Goal: Task Accomplishment & Management: Manage account settings

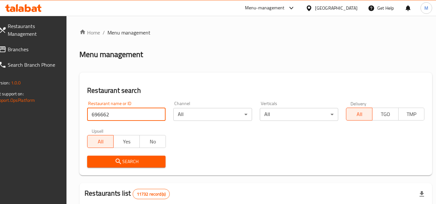
click button "Search" at bounding box center [126, 162] width 78 height 12
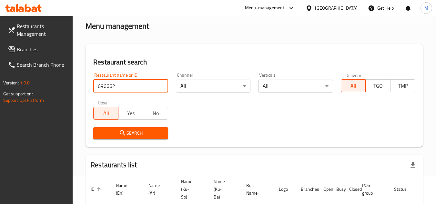
scroll to position [79, 0]
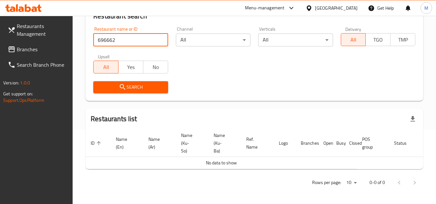
click at [104, 34] on input "696662" at bounding box center [130, 40] width 74 height 13
click at [103, 34] on input "696662" at bounding box center [130, 40] width 74 height 13
paste input "2185"
type input "621852"
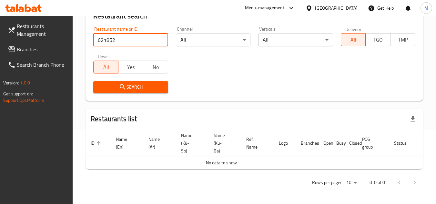
click button "Search" at bounding box center [130, 87] width 74 height 12
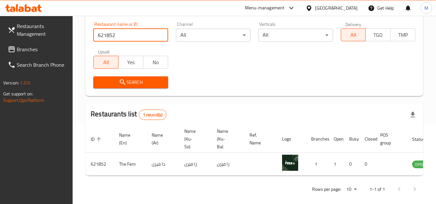
scroll to position [0, 40]
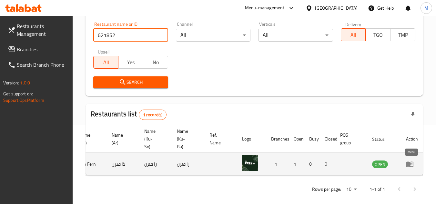
click at [413, 162] on icon "enhanced table" at bounding box center [410, 164] width 8 height 8
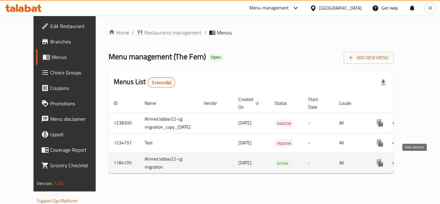
click at [424, 162] on icon "enhanced table" at bounding box center [427, 163] width 6 height 6
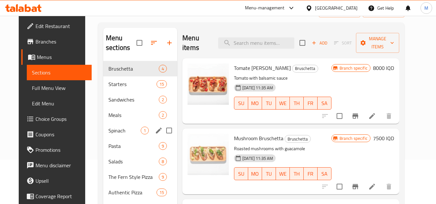
scroll to position [64, 0]
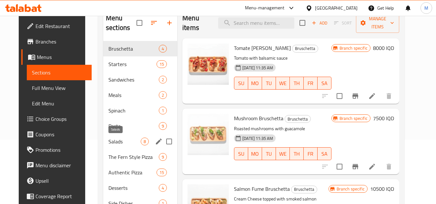
click at [114, 140] on span "Salads" at bounding box center [124, 142] width 32 height 8
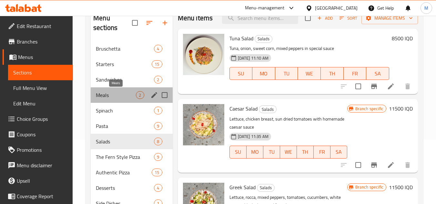
click at [108, 96] on span "Meals" at bounding box center [116, 95] width 40 height 8
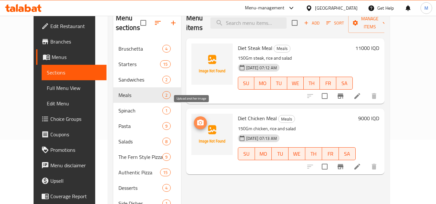
click at [199, 122] on circle "upload picture" at bounding box center [200, 123] width 2 height 2
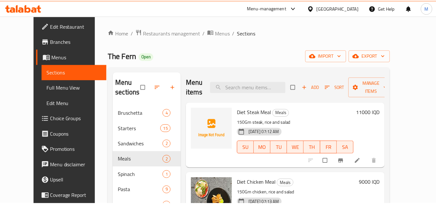
scroll to position [108, 0]
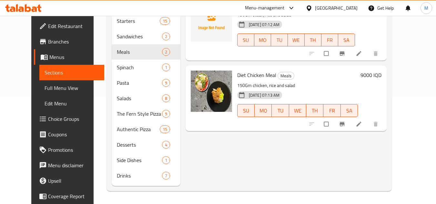
click at [30, 9] on icon at bounding box center [28, 8] width 6 height 8
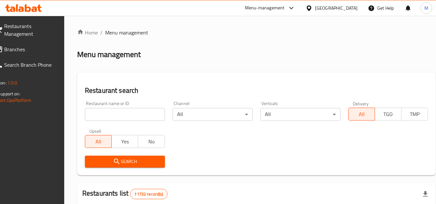
scroll to position [53, 0]
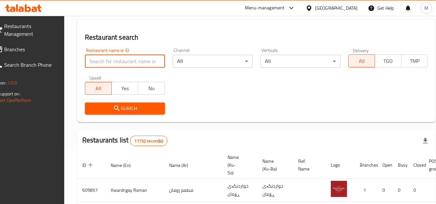
click at [136, 60] on input "search" at bounding box center [125, 61] width 80 height 13
paste input "Kareez sweets"
type input "Kareez sweets"
click button "Search" at bounding box center [125, 109] width 80 height 12
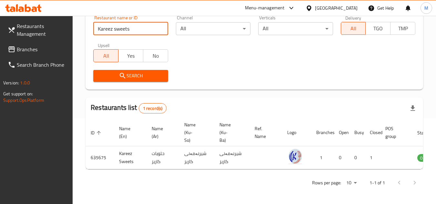
scroll to position [0, 41]
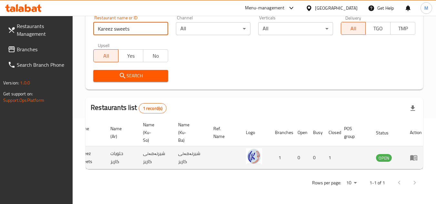
click at [412, 155] on icon "enhanced table" at bounding box center [413, 158] width 8 height 8
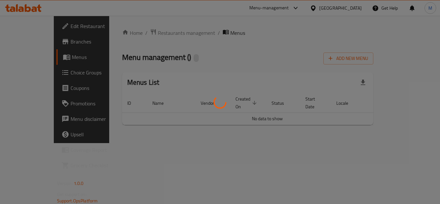
click at [412, 155] on div at bounding box center [220, 102] width 440 height 204
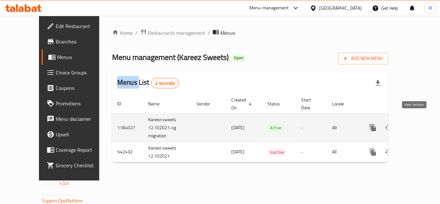
click at [416, 124] on icon "enhanced table" at bounding box center [420, 128] width 8 height 8
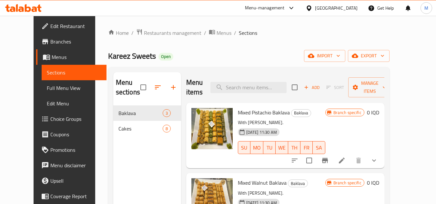
click at [298, 40] on div "Home / Restaurants management / Menus / Sections Kareez Sweets Open import expo…" at bounding box center [248, 155] width 281 height 253
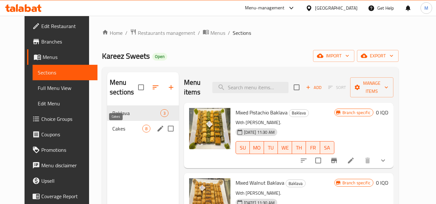
click at [112, 131] on span "Cakes" at bounding box center [127, 129] width 30 height 8
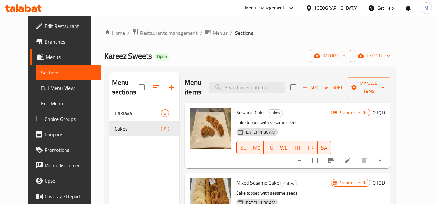
click at [347, 56] on icon "button" at bounding box center [343, 56] width 6 height 6
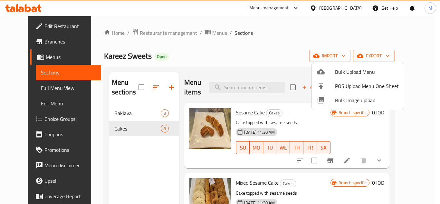
click at [335, 100] on div at bounding box center [326, 100] width 18 height 8
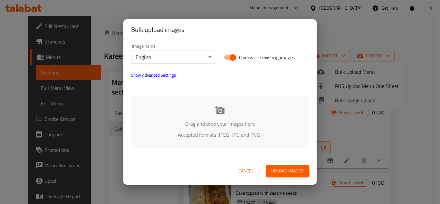
click at [162, 75] on span "Show Advanced Settings" at bounding box center [153, 75] width 45 height 8
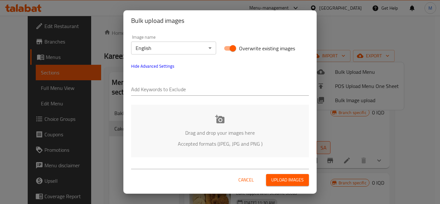
click at [191, 90] on input "text" at bounding box center [220, 90] width 178 height 10
paste input "Kareez Sweets_"
type input "Kareez Sweets_"
click at [200, 88] on input "text" at bounding box center [244, 90] width 131 height 10
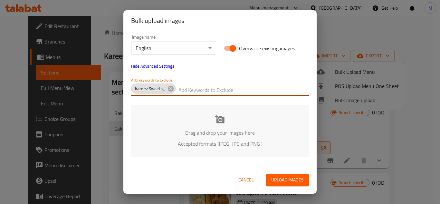
paste input "_Shkar Faisal_"
type input "_Shkar Faisal_"
click at [192, 129] on p "Drag and drop your images here" at bounding box center [220, 133] width 159 height 8
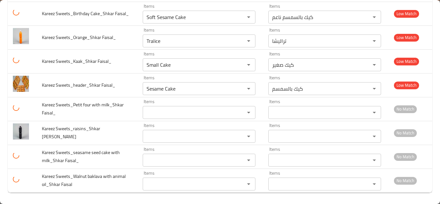
scroll to position [201, 0]
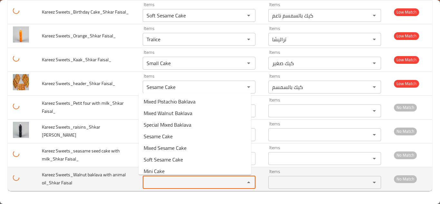
click at [165, 185] on Faisal "Items" at bounding box center [190, 182] width 90 height 9
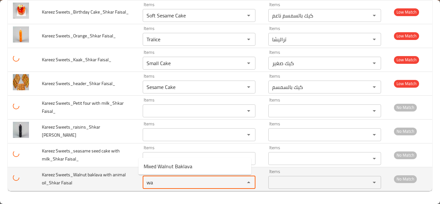
type Faisal "w"
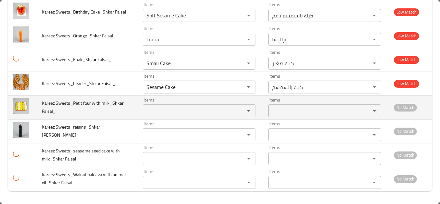
click at [119, 116] on td "Kareez Sweets_Petit four with milk_Shkar Faisal_" at bounding box center [87, 107] width 101 height 24
click at [148, 107] on Faisal_ "Items" at bounding box center [190, 110] width 90 height 9
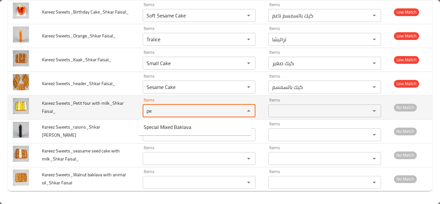
type Faisal_ "p"
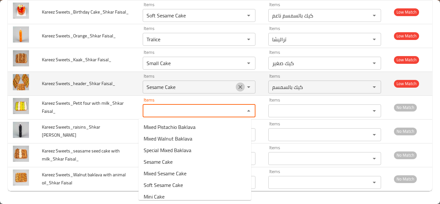
click at [237, 85] on icon "Clear" at bounding box center [240, 87] width 6 height 6
click at [236, 85] on div "enhanced table" at bounding box center [244, 87] width 17 height 9
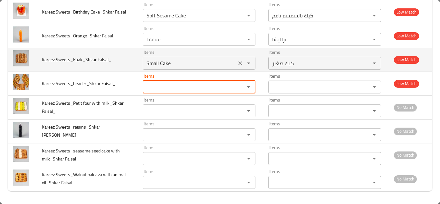
click at [188, 63] on Faisal_ "Small Cake" at bounding box center [190, 63] width 90 height 9
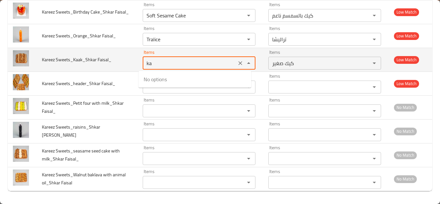
type Faisal_ "k"
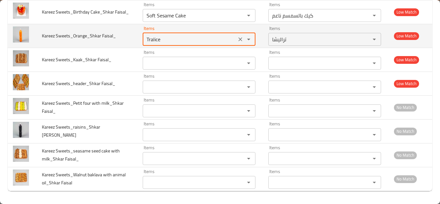
drag, startPoint x: 151, startPoint y: 39, endPoint x: 147, endPoint y: 38, distance: 4.0
click at [151, 39] on Faisal_ "Tralice" at bounding box center [190, 39] width 90 height 9
click at [147, 38] on Faisal_ "Tralice" at bounding box center [190, 39] width 90 height 9
type Faisal_ "o"
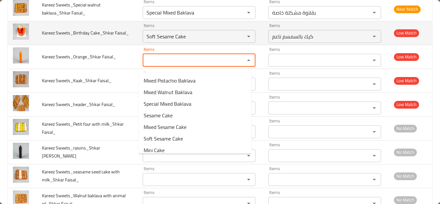
scroll to position [169, 0]
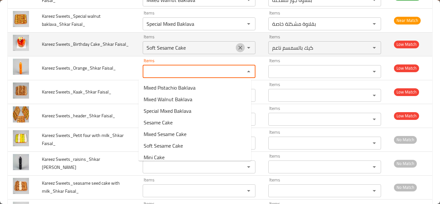
click at [239, 47] on icon "Clear" at bounding box center [241, 48] width 4 height 4
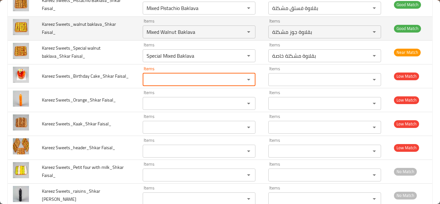
scroll to position [137, 0]
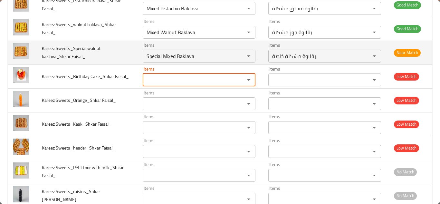
click at [123, 53] on td "Kareez Sweets_Special walnut baklava_Shkar Faisal_" at bounding box center [87, 53] width 101 height 24
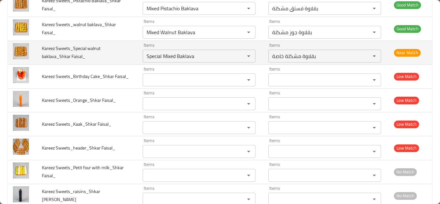
scroll to position [104, 0]
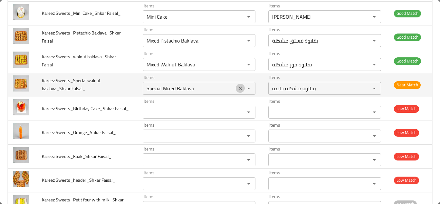
click at [237, 87] on icon "Clear" at bounding box center [240, 88] width 6 height 6
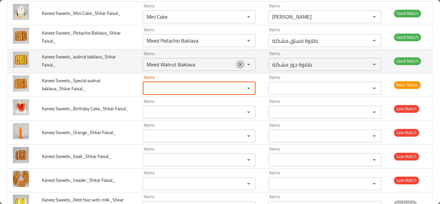
click at [237, 64] on icon "Clear" at bounding box center [240, 64] width 6 height 6
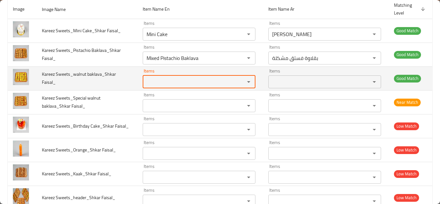
scroll to position [72, 0]
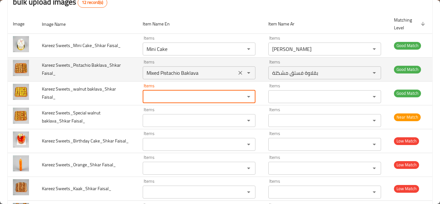
click at [239, 73] on icon "Clear" at bounding box center [241, 73] width 4 height 4
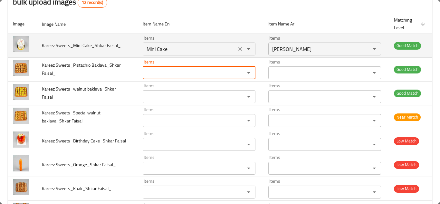
click at [237, 46] on icon "Clear" at bounding box center [240, 49] width 6 height 6
click at [237, 46] on div "enhanced table" at bounding box center [244, 48] width 17 height 9
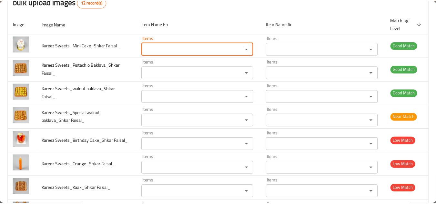
scroll to position [0, 0]
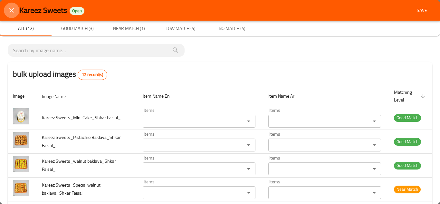
click at [13, 10] on icon "close" at bounding box center [12, 10] width 8 height 8
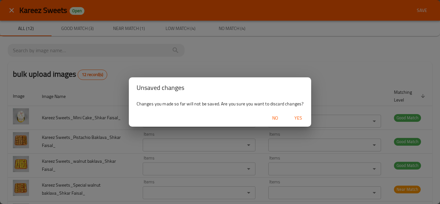
click at [298, 116] on span "Yes" at bounding box center [298, 118] width 15 height 8
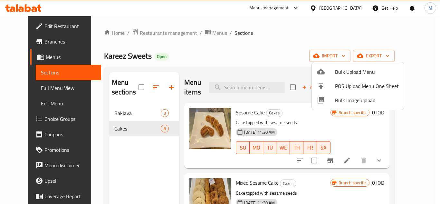
click at [54, 27] on div at bounding box center [220, 102] width 440 height 204
click at [54, 27] on span "Edit Restaurant" at bounding box center [70, 26] width 52 height 8
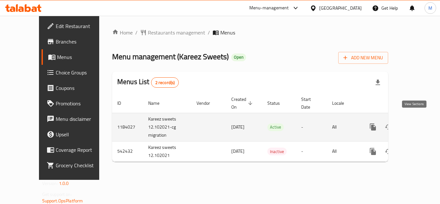
click at [415, 119] on link "enhanced table" at bounding box center [419, 126] width 15 height 15
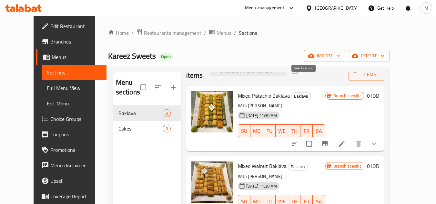
scroll to position [32, 0]
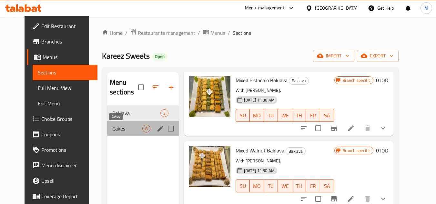
click at [112, 130] on span "Cakes" at bounding box center [127, 129] width 30 height 8
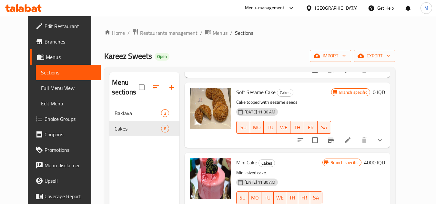
scroll to position [193, 0]
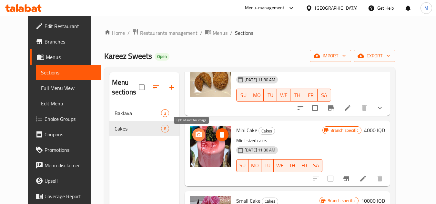
click at [195, 131] on icon "upload picture" at bounding box center [199, 135] width 8 height 8
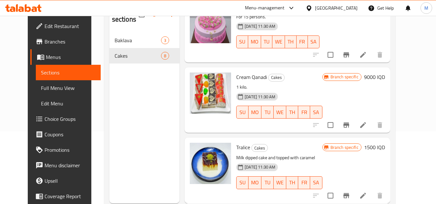
scroll to position [90, 0]
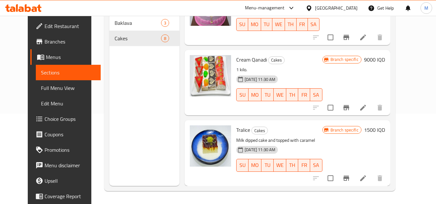
click at [28, 7] on icon at bounding box center [28, 8] width 6 height 8
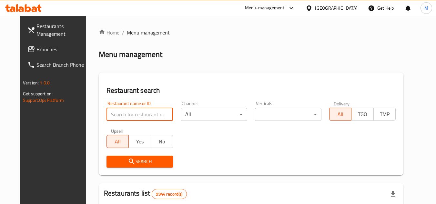
scroll to position [53, 0]
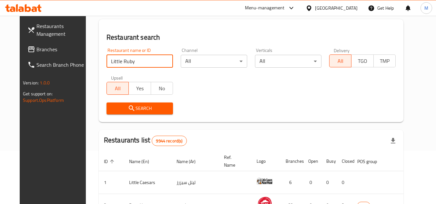
type input "Little Ruby"
click button "Search" at bounding box center [139, 109] width 66 height 12
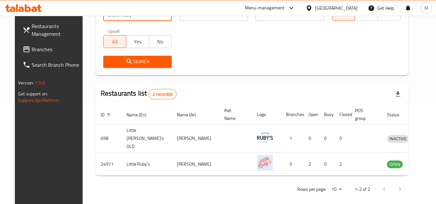
scroll to position [101, 0]
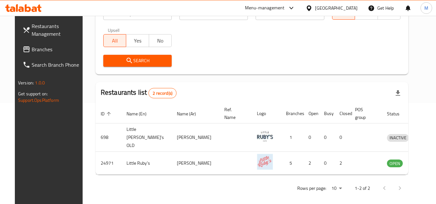
click at [24, 6] on icon at bounding box center [23, 8] width 36 height 8
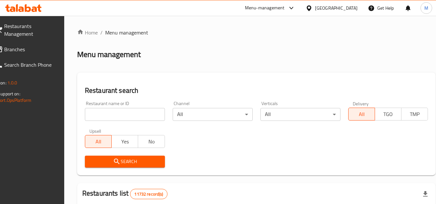
scroll to position [36, 0]
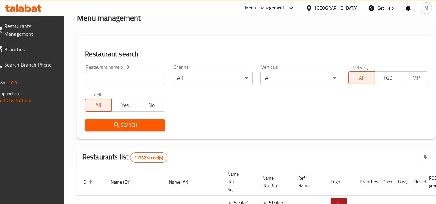
click at [169, 56] on h2 "Restaurant search" at bounding box center [256, 54] width 343 height 10
click at [32, 5] on icon at bounding box center [23, 8] width 36 height 8
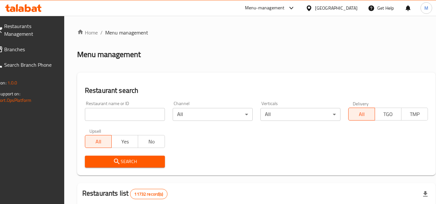
scroll to position [36, 0]
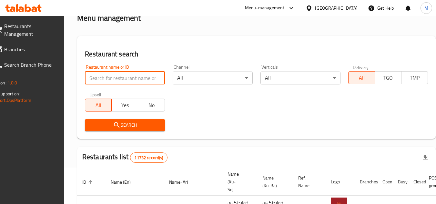
click at [152, 78] on input "search" at bounding box center [125, 78] width 80 height 13
paste input "[PERSON_NAME]'s Restaur"
click button "Search" at bounding box center [125, 125] width 80 height 12
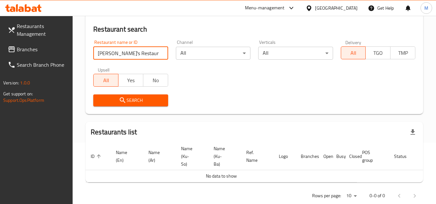
scroll to position [47, 0]
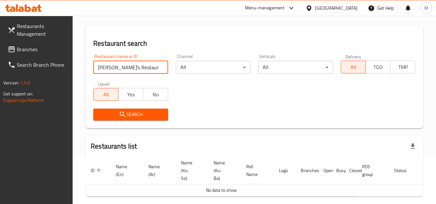
click at [113, 66] on input "[PERSON_NAME]'s Restaur" at bounding box center [130, 67] width 74 height 13
type input "Brisket`s Restaur"
click button "Search" at bounding box center [130, 115] width 74 height 12
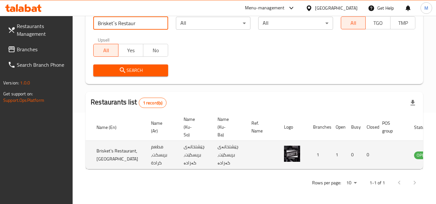
scroll to position [0, 43]
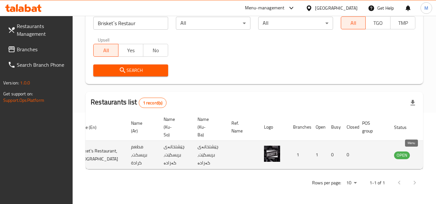
click at [427, 151] on link "enhanced table" at bounding box center [433, 155] width 12 height 8
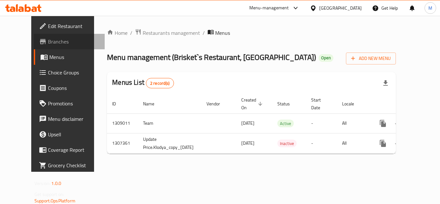
click at [48, 41] on span "Branches" at bounding box center [74, 42] width 52 height 8
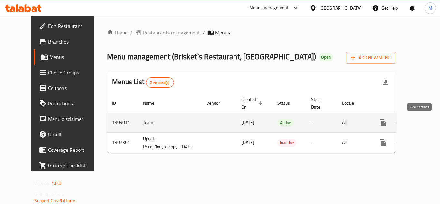
click at [426, 120] on icon "enhanced table" at bounding box center [430, 123] width 8 height 8
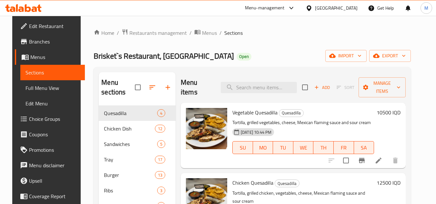
click at [281, 41] on div "Home / Restaurants management / Menus / Sections Brisket`s Restaurant, Karada O…" at bounding box center [251, 155] width 317 height 253
click at [240, 87] on input "search" at bounding box center [259, 87] width 76 height 11
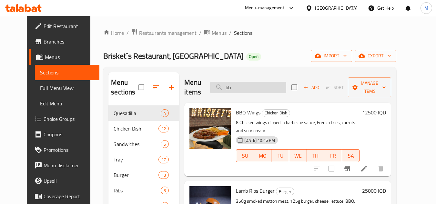
type input "b"
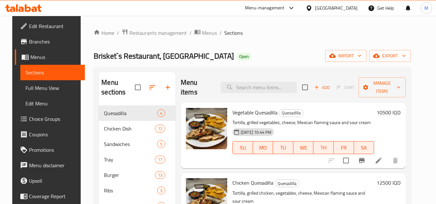
click at [285, 43] on div "Home / Restaurants management / Menus / Sections Brisket`s Restaurant, Karada O…" at bounding box center [251, 155] width 317 height 253
click at [362, 55] on icon "button" at bounding box center [359, 56] width 6 height 6
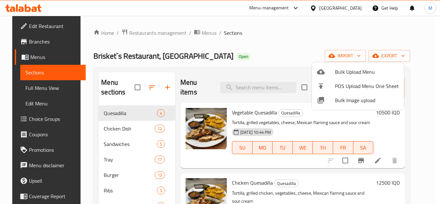
click at [288, 42] on div at bounding box center [220, 102] width 440 height 204
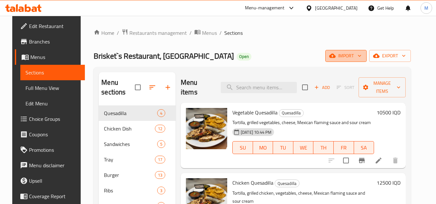
click at [362, 58] on icon "button" at bounding box center [359, 56] width 6 height 6
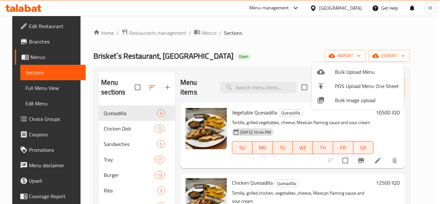
click at [341, 101] on span "Bulk Image upload" at bounding box center [367, 100] width 64 height 8
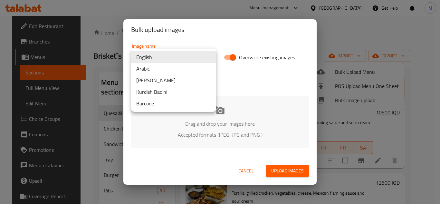
click at [200, 52] on body "​ Menu-management Iraq Get Help M Edit Restaurant Branches Menus Sections Full …" at bounding box center [220, 110] width 440 height 188
drag, startPoint x: 153, startPoint y: 69, endPoint x: 147, endPoint y: 71, distance: 6.0
click at [152, 69] on li "Arabic" at bounding box center [173, 69] width 85 height 12
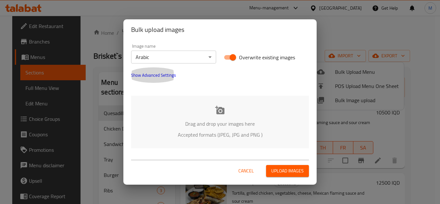
click at [147, 71] on button "Show Advanced Settings" at bounding box center [153, 74] width 53 height 15
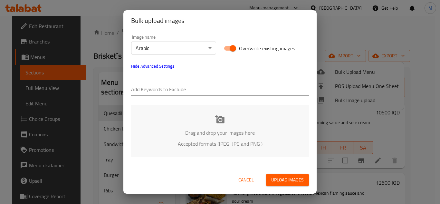
click at [150, 93] on input "text" at bounding box center [220, 90] width 178 height 10
paste input "Brisket's_Restaurant_,_Karada_"
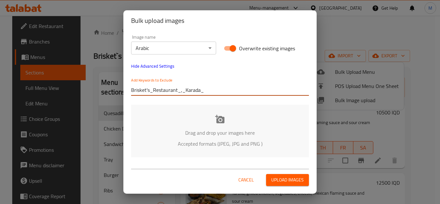
type input "Brisket's_Restaurant_,_Karada_"
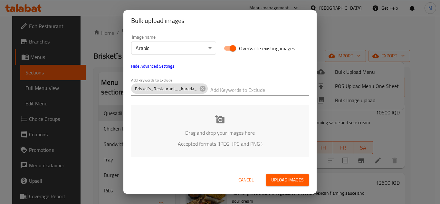
click at [229, 88] on input "text" at bounding box center [260, 90] width 99 height 10
paste input "_Hussein"
type input "_Hussein"
click at [209, 129] on p "Drag and drop your images here" at bounding box center [220, 133] width 159 height 8
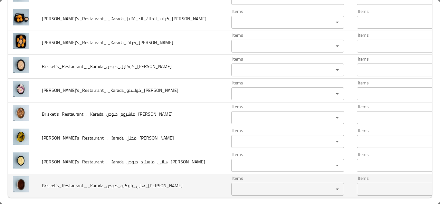
scroll to position [1685, 0]
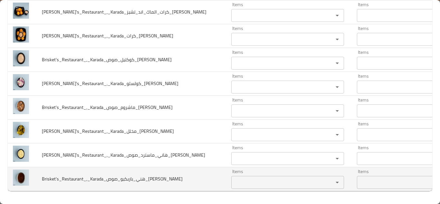
click at [233, 178] on input "Items" at bounding box center [278, 182] width 90 height 9
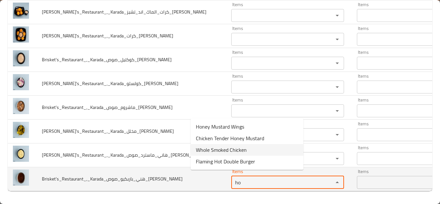
type input "h"
type input "b"
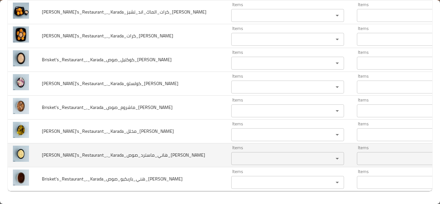
click at [184, 155] on td "Brisket's_Restaurant_,_Karada_هاني_ماسترد_صوص_Hussein" at bounding box center [132, 155] width 190 height 24
click at [233, 154] on input "Items" at bounding box center [278, 158] width 90 height 9
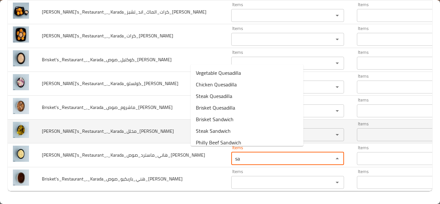
type input "s"
click at [160, 126] on td "Brisket's_Restaurant_,_Karada_مخلل_Hussein" at bounding box center [132, 131] width 190 height 24
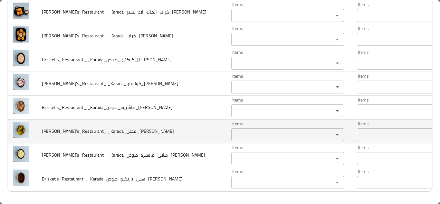
click at [233, 130] on input "Items" at bounding box center [278, 134] width 90 height 9
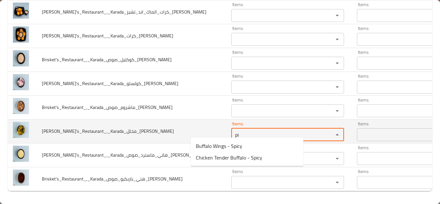
type input "p"
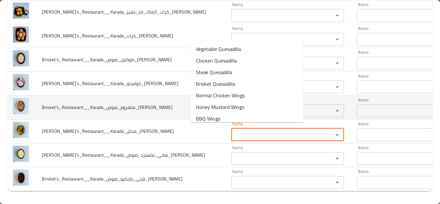
click at [166, 102] on td "Brisket's_Restaurant_,_Karada_ماشروم_صوص_Hussein" at bounding box center [132, 107] width 190 height 24
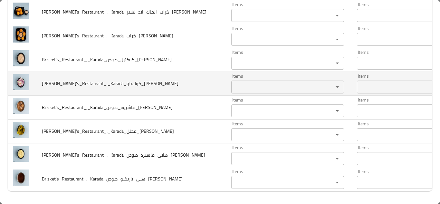
click at [231, 81] on div "Items" at bounding box center [287, 87] width 113 height 13
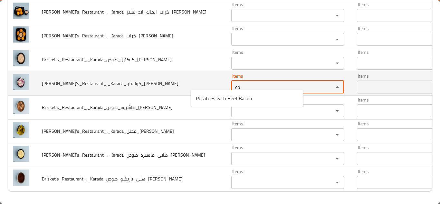
type input "c"
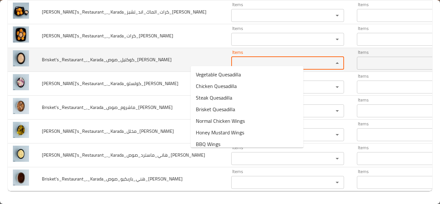
click at [233, 59] on input "Items" at bounding box center [278, 63] width 90 height 9
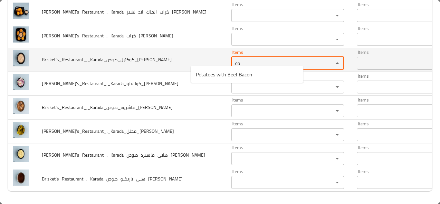
type input "c"
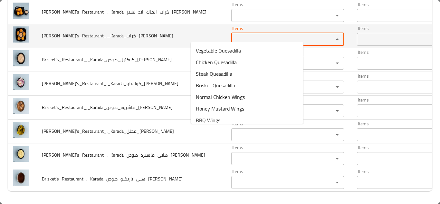
click at [233, 35] on input "Items" at bounding box center [278, 39] width 90 height 9
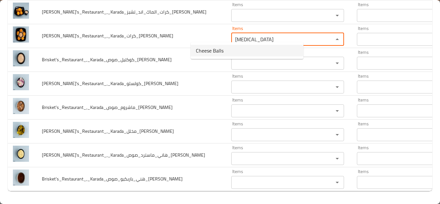
click at [214, 47] on span "Cheese Balls" at bounding box center [210, 51] width 28 height 8
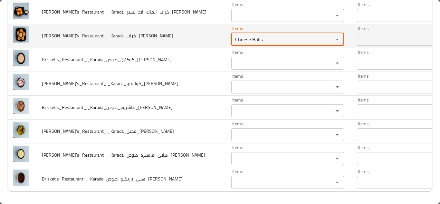
type input "Cheese Balls"
click at [124, 32] on span "Brisket's_Restaurant_,_Karada_كرات_جبن_Hussein" at bounding box center [108, 36] width 132 height 8
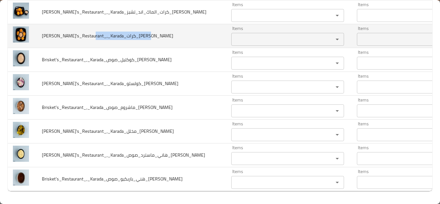
drag, startPoint x: 124, startPoint y: 31, endPoint x: 120, endPoint y: 31, distance: 3.9
click at [120, 32] on span "Brisket's_Restaurant_,_Karada_كرات_جبن_Hussein" at bounding box center [108, 36] width 132 height 8
click at [121, 32] on span "Brisket's_Restaurant_,_Karada_كرات_جبن_Hussein" at bounding box center [108, 36] width 132 height 8
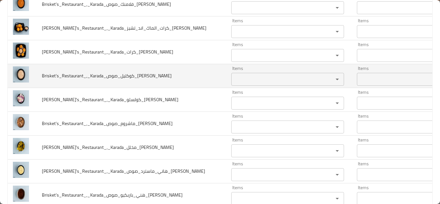
scroll to position [1653, 0]
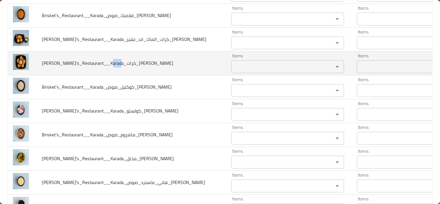
drag, startPoint x: 124, startPoint y: 63, endPoint x: 116, endPoint y: 62, distance: 8.2
click at [116, 62] on span "Brisket's_Restaurant_,_Karada_كرات_جبن_Hussein" at bounding box center [108, 63] width 132 height 8
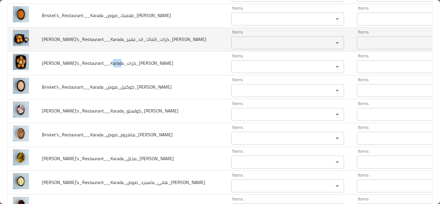
copy span "كرات"
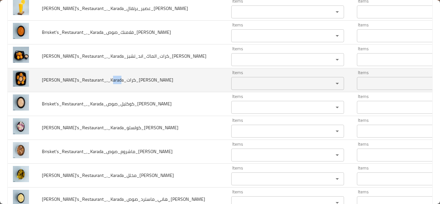
scroll to position [1621, 0]
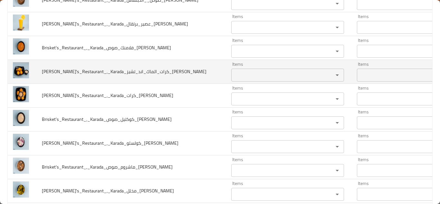
click at [168, 69] on td "Brisket's_Restaurant_,_Karada_كرات_الماك_اند_تشيز_Hussein" at bounding box center [132, 72] width 190 height 24
click at [233, 71] on input "Items" at bounding box center [278, 75] width 90 height 9
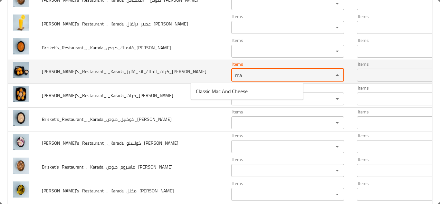
type input "m"
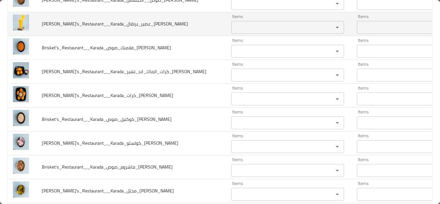
click at [171, 31] on td "Brisket's_Restaurant_,_Karada_عصير_برتقال_Hussein" at bounding box center [132, 24] width 190 height 24
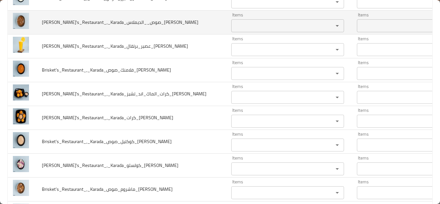
scroll to position [1588, 0]
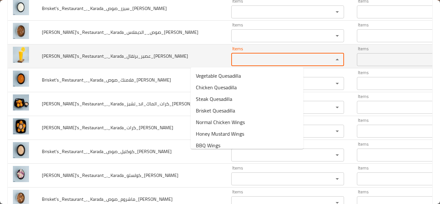
click at [233, 62] on input "Items" at bounding box center [278, 59] width 90 height 9
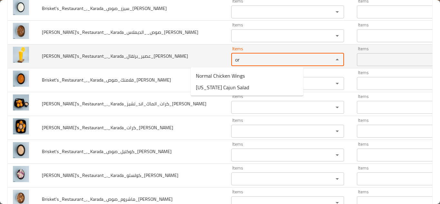
type input "o"
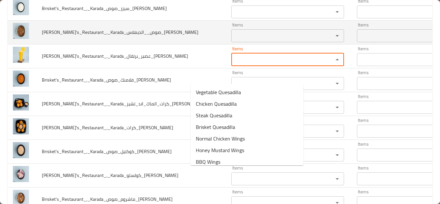
scroll to position [1556, 0]
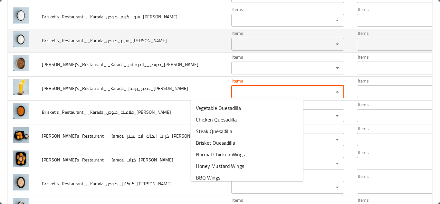
click at [233, 43] on input "Items" at bounding box center [278, 44] width 90 height 9
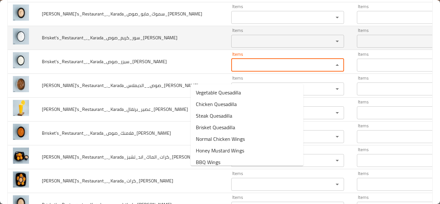
scroll to position [1524, 0]
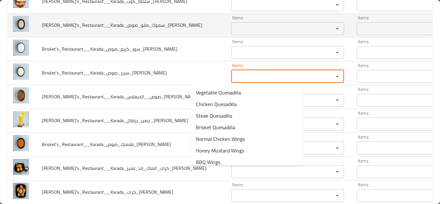
click at [171, 29] on td "Brisket's_Restaurant_,_Karada_سموك_مايو_صوص_Hussein" at bounding box center [132, 25] width 190 height 24
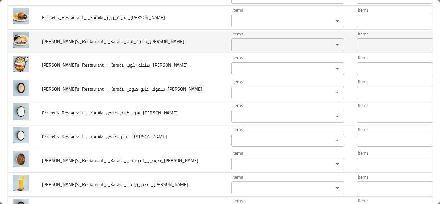
scroll to position [1459, 0]
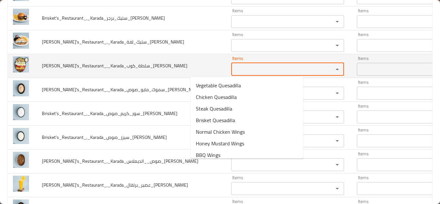
click at [233, 73] on input "Items" at bounding box center [278, 69] width 90 height 9
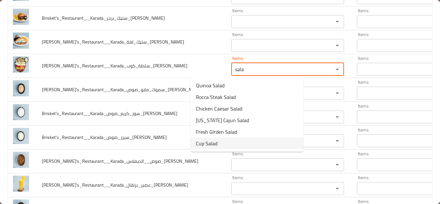
click at [220, 142] on li "Cup Salad" at bounding box center [247, 144] width 113 height 12
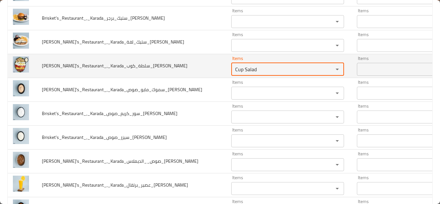
type input "Cup Salad"
click at [171, 66] on td "Brisket's_Restaurant_,_Karada_سلطة_كوب_Hussein" at bounding box center [132, 66] width 190 height 24
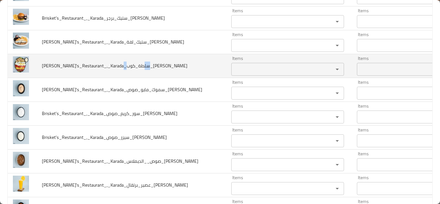
drag, startPoint x: 105, startPoint y: 67, endPoint x: 114, endPoint y: 66, distance: 9.0
click at [114, 66] on span "Brisket's_Restaurant_,_Karada_سلطة_كوب_Hussein" at bounding box center [115, 66] width 146 height 8
copy span "كوب"
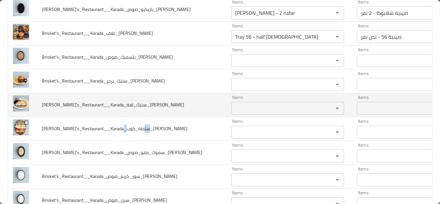
scroll to position [1395, 0]
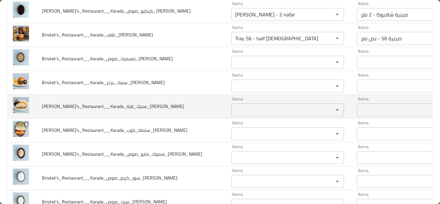
click at [163, 105] on td "Brisket's_Restaurant_,_Karada_ستيك_لفة_Hussein" at bounding box center [132, 106] width 190 height 24
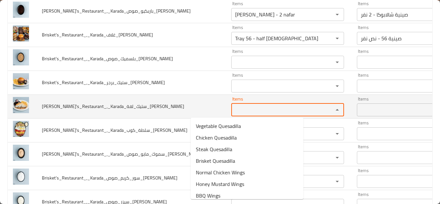
click at [233, 106] on input "Items" at bounding box center [278, 109] width 90 height 9
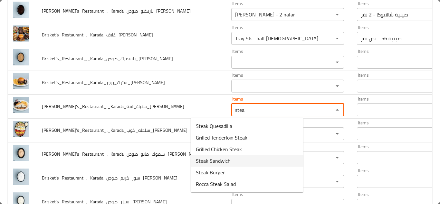
click at [223, 160] on span "Steak Sandwich" at bounding box center [213, 161] width 35 height 8
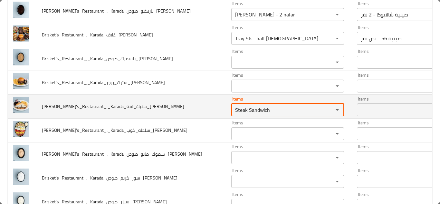
type input "Steak Sandwich"
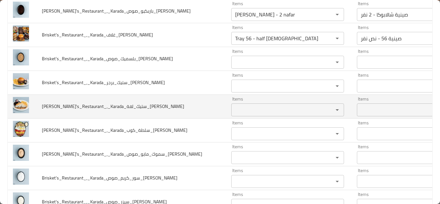
click at [162, 107] on td "Brisket's_Restaurant_,_Karada_ستيك_لفة_Hussein" at bounding box center [132, 106] width 190 height 24
drag, startPoint x: 125, startPoint y: 106, endPoint x: 115, endPoint y: 105, distance: 10.0
click at [115, 105] on span "Brisket's_Restaurant_,_Karada_ستيك_لفة_Hussein" at bounding box center [113, 106] width 142 height 8
copy span "ستيك"
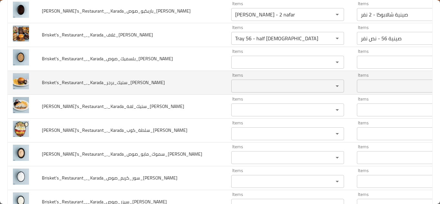
click at [173, 83] on td "Brisket's_Restaurant_,_Karada_ستيك_برجر_Hussein" at bounding box center [132, 83] width 190 height 24
click at [233, 84] on input "Items" at bounding box center [278, 86] width 90 height 9
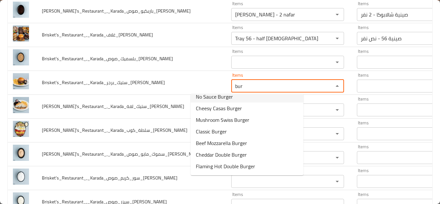
scroll to position [63, 0]
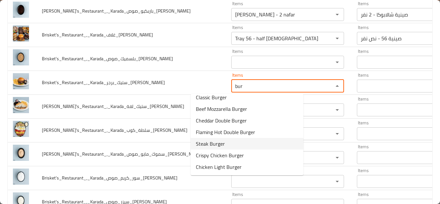
click at [227, 144] on li "Steak Burger" at bounding box center [247, 144] width 113 height 12
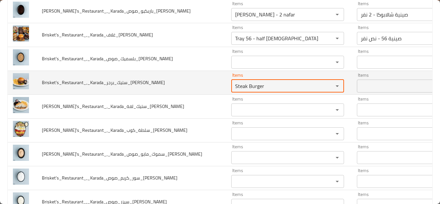
type input "Steak Burger"
click at [168, 79] on td "Brisket's_Restaurant_,_Karada_ستيك_برجر_Hussein" at bounding box center [132, 83] width 190 height 24
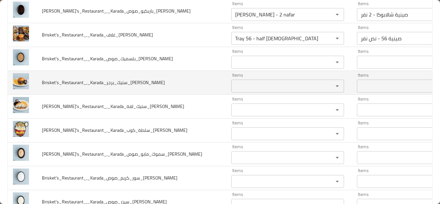
click at [127, 81] on span "Brisket's_Restaurant_,_Karada_ستيك_برجر_Hussein" at bounding box center [103, 82] width 123 height 8
drag, startPoint x: 127, startPoint y: 81, endPoint x: 122, endPoint y: 81, distance: 4.8
click at [122, 81] on span "Brisket's_Restaurant_,_Karada_ستيك_برجر_Hussein" at bounding box center [103, 82] width 123 height 8
click at [129, 86] on span "Brisket's_Restaurant_,_Karada_ستيك_برجر_Hussein" at bounding box center [103, 82] width 123 height 8
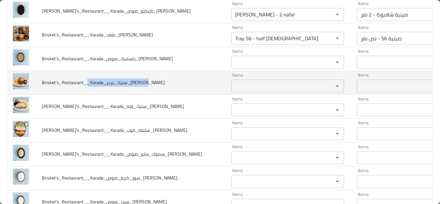
click at [126, 82] on span "Brisket's_Restaurant_,_Karada_ستيك_برجر_Hussein" at bounding box center [103, 82] width 123 height 8
click at [126, 81] on span "Brisket's_Restaurant_,_Karada_ستيك_برجر_Hussein" at bounding box center [103, 82] width 123 height 8
drag, startPoint x: 126, startPoint y: 81, endPoint x: 114, endPoint y: 82, distance: 12.6
click at [121, 81] on span "Brisket's_Restaurant_,_Karada_ستيك_برجر_Hussein" at bounding box center [103, 82] width 123 height 8
click at [114, 83] on span "Brisket's_Restaurant_,_Karada_ستيك_برجر_Hussein" at bounding box center [103, 82] width 123 height 8
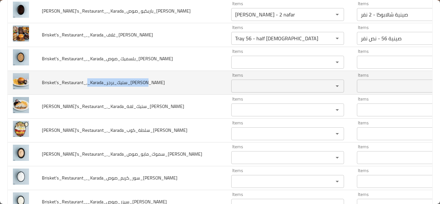
click at [119, 83] on span "Brisket's_Restaurant_,_Karada_ستيك_برجر_Hussein" at bounding box center [103, 82] width 123 height 8
click at [116, 82] on span "Brisket's_Restaurant_,_Karada_ستيك_برجر_Hussein" at bounding box center [103, 82] width 123 height 8
drag, startPoint x: 118, startPoint y: 82, endPoint x: 123, endPoint y: 82, distance: 5.2
click at [123, 82] on span "Brisket's_Restaurant_,_Karada_ستيك_برجر_Hussein" at bounding box center [103, 82] width 123 height 8
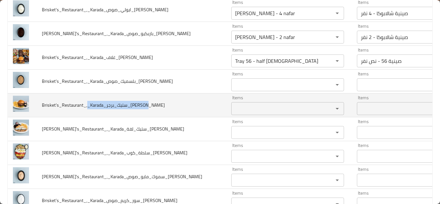
scroll to position [1363, 0]
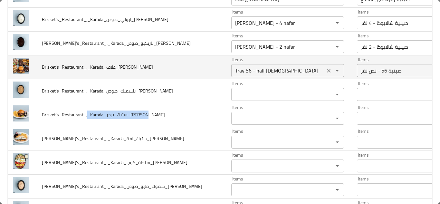
click at [326, 71] on icon "Clear" at bounding box center [329, 70] width 6 height 6
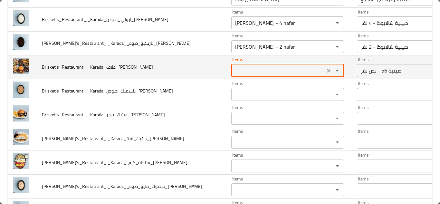
type input "Tray 56 - half [DEMOGRAPHIC_DATA]"
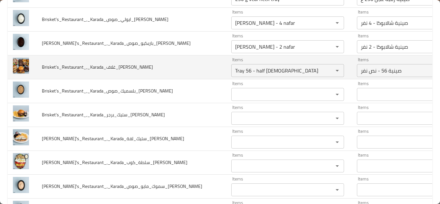
click at [181, 65] on td "Brisket's_Restaurant_,_Karada_غلاف_Hussein" at bounding box center [132, 67] width 190 height 24
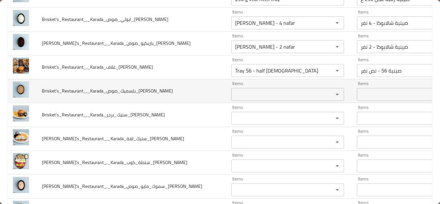
click at [277, 90] on input "Items" at bounding box center [278, 94] width 90 height 9
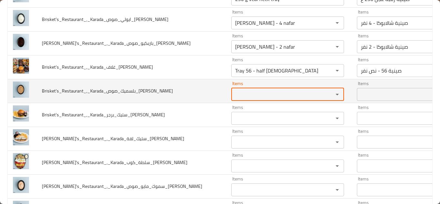
click at [258, 96] on input "Items" at bounding box center [278, 94] width 90 height 9
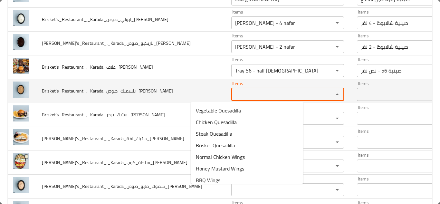
click at [258, 96] on input "Items" at bounding box center [278, 94] width 90 height 9
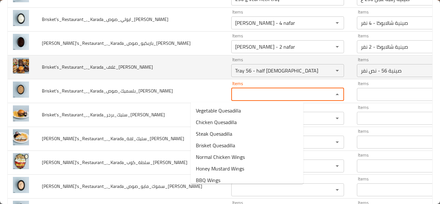
click at [167, 66] on td "Brisket's_Restaurant_,_Karada_غلاف_Hussein" at bounding box center [132, 67] width 190 height 24
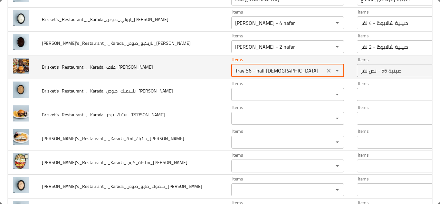
click at [251, 68] on input "Tray 56 - half [DEMOGRAPHIC_DATA]" at bounding box center [278, 70] width 90 height 9
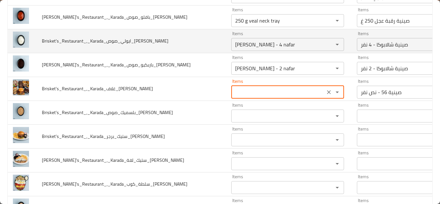
scroll to position [1330, 0]
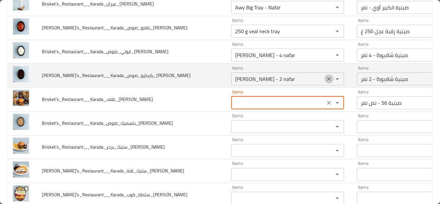
click at [326, 80] on icon "Clear" at bounding box center [329, 79] width 6 height 6
type input "Tray 56 - half [DEMOGRAPHIC_DATA]"
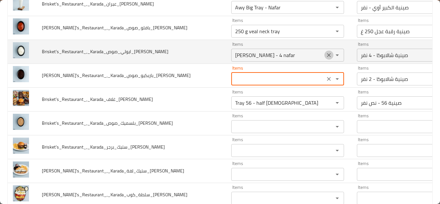
click at [327, 54] on icon "Clear" at bounding box center [329, 55] width 4 height 4
type input "[PERSON_NAME] - 2 nafar"
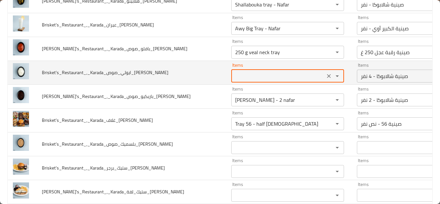
scroll to position [1298, 0]
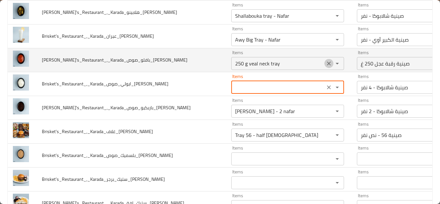
click at [326, 63] on icon "Clear" at bounding box center [329, 63] width 6 height 6
type input "[PERSON_NAME] - 4 nafar"
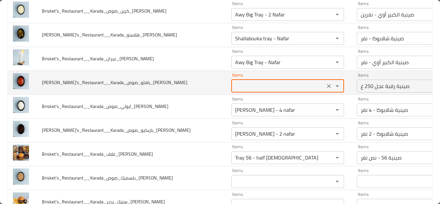
scroll to position [1266, 0]
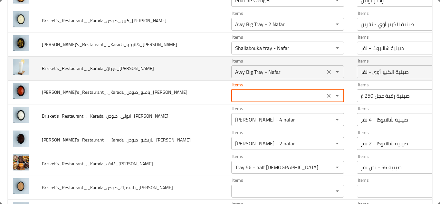
type input "250 g veal neck tray"
click at [258, 70] on input "Awy Big Tray - Nafar" at bounding box center [278, 71] width 90 height 9
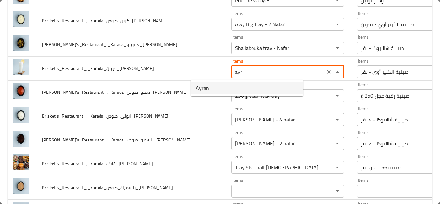
click at [230, 84] on li "Ayran" at bounding box center [247, 88] width 113 height 12
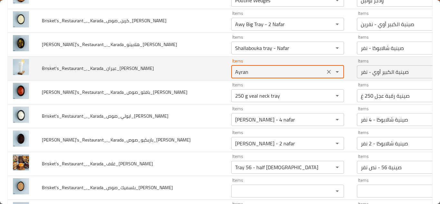
type input "Awy Big Tray - Nafar"
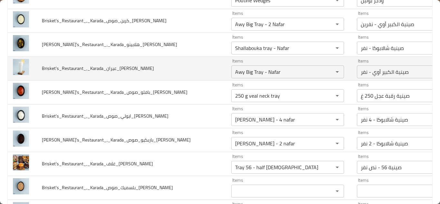
click at [165, 68] on td "Brisket's_Restaurant_,_Karada_عيران_Hussein" at bounding box center [132, 68] width 190 height 24
drag, startPoint x: 116, startPoint y: 69, endPoint x: 105, endPoint y: 68, distance: 10.4
click at [105, 68] on span "Brisket's_Restaurant_,_Karada_عيران_Hussein" at bounding box center [98, 68] width 112 height 8
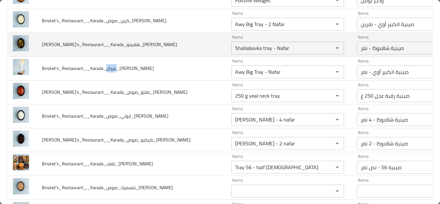
copy span "عيران"
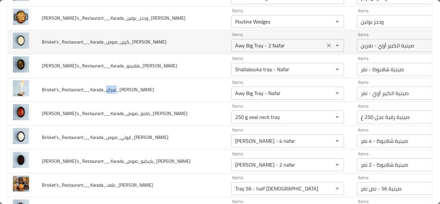
scroll to position [1234, 0]
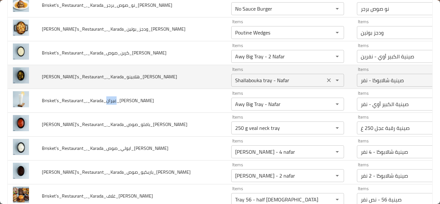
click at [231, 75] on div "Shallabouka tray - Nafar Items" at bounding box center [287, 80] width 113 height 13
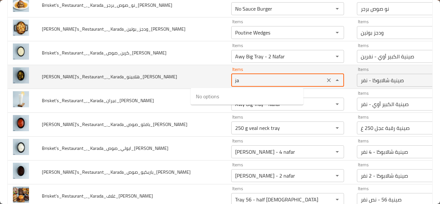
type input "j"
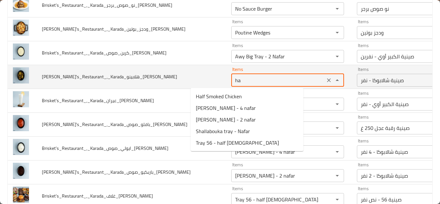
type input "h"
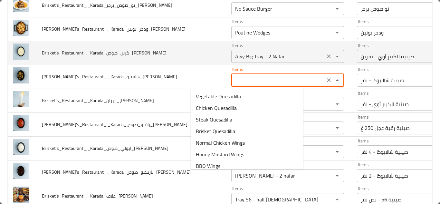
click at [326, 54] on icon "Clear" at bounding box center [329, 56] width 6 height 6
type input "Shallabouka tray - Nafar"
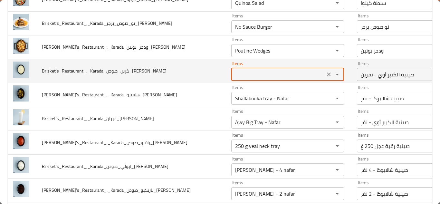
scroll to position [1202, 0]
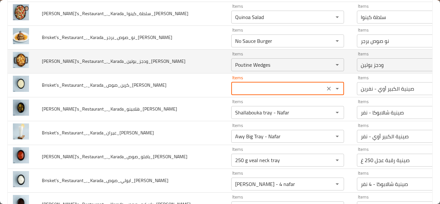
type input "Awy Big Tray - 2 Nafar"
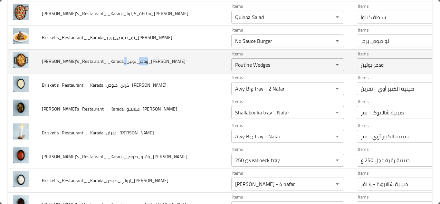
drag, startPoint x: 115, startPoint y: 61, endPoint x: 104, endPoint y: 60, distance: 11.6
click at [104, 60] on span "Brisket's_Restaurant_,_Karada_ودجز_بوتين_Hussein" at bounding box center [114, 61] width 144 height 8
copy span "بوتين"
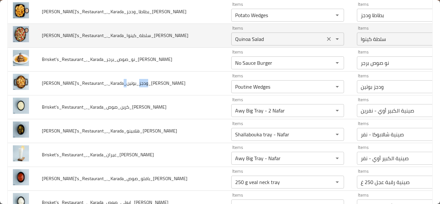
scroll to position [1169, 0]
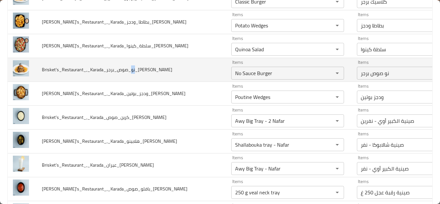
drag, startPoint x: 129, startPoint y: 69, endPoint x: 134, endPoint y: 69, distance: 4.5
click at [134, 69] on span "Brisket's_Restaurant_,_Karada_نو_صوص_برجر_Hussein" at bounding box center [107, 69] width 131 height 8
copy span "نو"
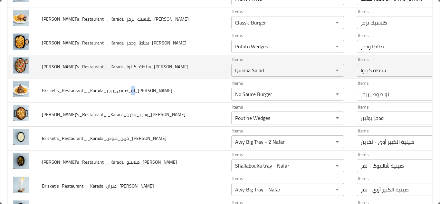
scroll to position [1137, 0]
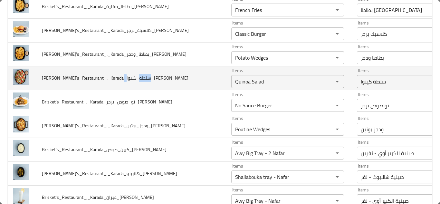
drag, startPoint x: 115, startPoint y: 79, endPoint x: 104, endPoint y: 77, distance: 11.0
click at [104, 77] on span "Brisket's_Restaurant_,_Karada_سلطة_كينوا_Hussein" at bounding box center [115, 78] width 147 height 8
copy span "كينوا"
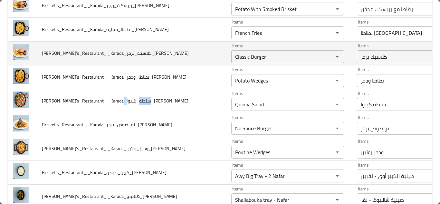
scroll to position [1105, 0]
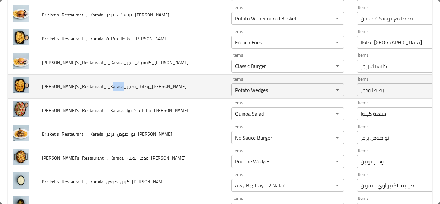
drag, startPoint x: 116, startPoint y: 86, endPoint x: 127, endPoint y: 85, distance: 11.0
click at [127, 85] on span "Brisket's_Restaurant_,_Karada_بطاطا_ودجز_Hussein" at bounding box center [114, 86] width 145 height 8
copy span "بطاطا"
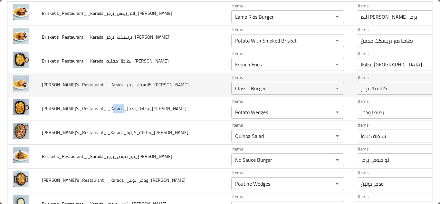
scroll to position [1073, 0]
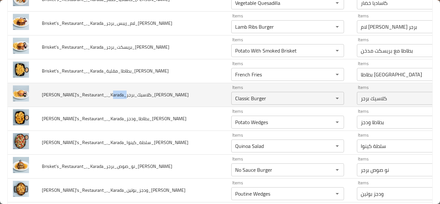
drag, startPoint x: 131, startPoint y: 93, endPoint x: 116, endPoint y: 93, distance: 14.5
click at [116, 93] on span "Brisket's_Restaurant_,_Karada_كلاسيك_برجر_Hussein" at bounding box center [115, 95] width 147 height 8
copy span "كلاسيك"
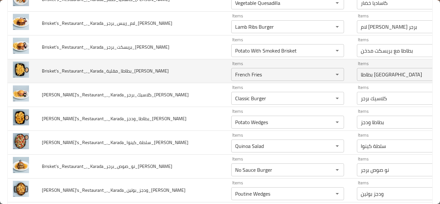
click at [174, 68] on td "Brisket's_Restaurant_,_Karada_بطاطا_مقلية_Hussein" at bounding box center [132, 71] width 190 height 24
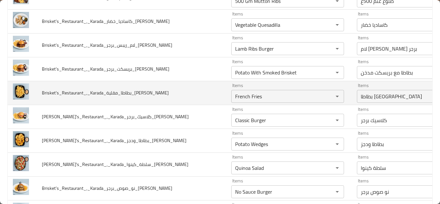
scroll to position [1040, 0]
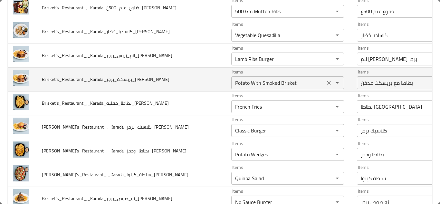
click at [245, 81] on input "Potato With Smoked Brisket" at bounding box center [278, 82] width 90 height 9
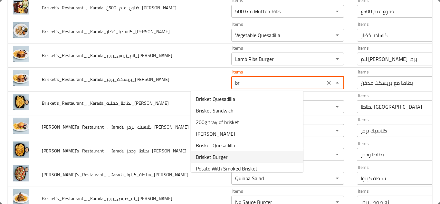
click at [234, 156] on li "Brisket Burger" at bounding box center [247, 157] width 113 height 12
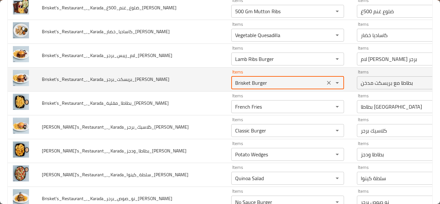
type input "Potato With Smoked Brisket"
click at [175, 82] on td "Brisket's_Restaurant_,_Karada_بريسكت_برجر_Hussein" at bounding box center [132, 79] width 190 height 24
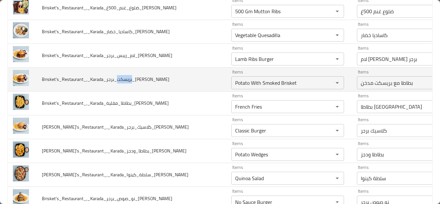
drag, startPoint x: 116, startPoint y: 79, endPoint x: 130, endPoint y: 79, distance: 14.5
click at [130, 79] on span "Brisket's_Restaurant_,_Karada_بريسكت_برجر_Hussein" at bounding box center [106, 79] width 128 height 8
copy span "بريسكت"
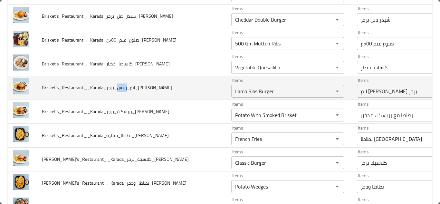
drag, startPoint x: 126, startPoint y: 87, endPoint x: 117, endPoint y: 87, distance: 9.7
click at [117, 87] on span "Brisket's_Restaurant_,_Karada_لام_ريبس_برجر_Hussein" at bounding box center [107, 87] width 131 height 8
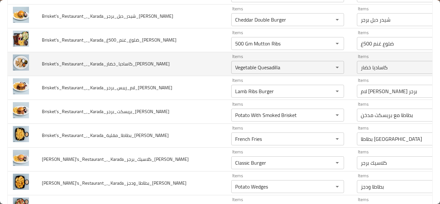
click at [177, 61] on td "Brisket's_Restaurant_,_Karada_كاساديا_خضار_Hussein" at bounding box center [132, 64] width 190 height 24
drag, startPoint x: 130, startPoint y: 63, endPoint x: 117, endPoint y: 63, distance: 13.2
click at [117, 63] on span "Brisket's_Restaurant_,_Karada_كاساديا_خضار_Hussein" at bounding box center [106, 64] width 128 height 8
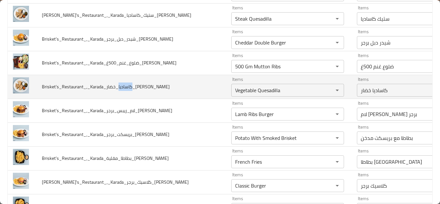
scroll to position [976, 0]
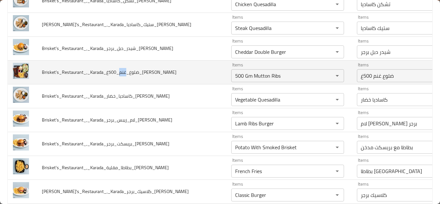
drag, startPoint x: 124, startPoint y: 72, endPoint x: 118, endPoint y: 72, distance: 6.1
click at [118, 72] on span "Brisket's_Restaurant_,_Karada_ضلوع_غنم_500غ_Hussein" at bounding box center [109, 72] width 135 height 8
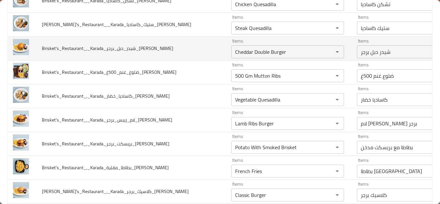
click at [168, 49] on td "Brisket's_Restaurant_,_Karada_شيدر_دبل_برجر_Hussein" at bounding box center [132, 48] width 190 height 24
drag, startPoint x: 355, startPoint y: 53, endPoint x: 339, endPoint y: 52, distance: 15.8
click at [359, 52] on input "شيدر دبل برجر" at bounding box center [404, 51] width 90 height 9
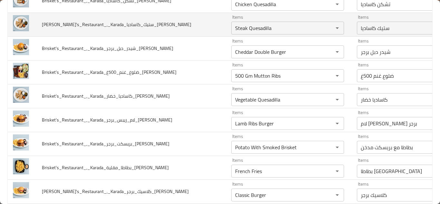
click at [172, 26] on td "Brisket's_Restaurant_,_Karada_ستيك_كاساديا_Hussein" at bounding box center [132, 25] width 190 height 24
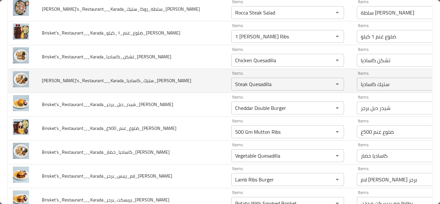
scroll to position [911, 0]
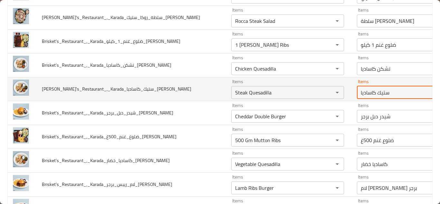
drag, startPoint x: 336, startPoint y: 92, endPoint x: 320, endPoint y: 93, distance: 15.8
click at [359, 93] on input "ستيك كاساديا" at bounding box center [404, 92] width 90 height 9
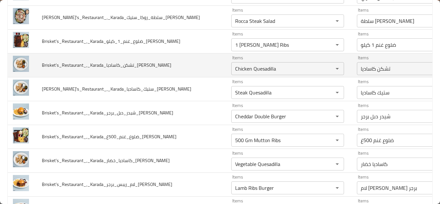
click at [172, 65] on td "Brisket's_Restaurant_,_Karada_تشكن_كاساديا_Hussein" at bounding box center [132, 65] width 190 height 24
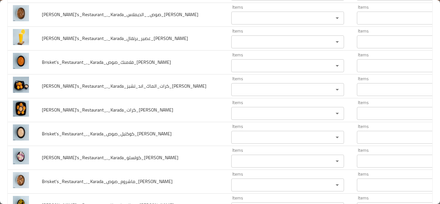
scroll to position [1685, 0]
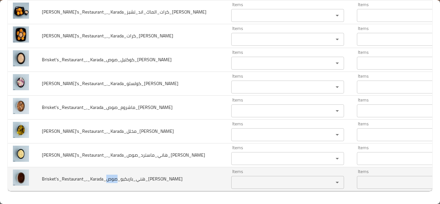
drag, startPoint x: 116, startPoint y: 174, endPoint x: 105, endPoint y: 173, distance: 11.7
click at [105, 175] on span "Brisket's_Restaurant_,_Karada_هني_باربكيو_صوص_Hussein" at bounding box center [112, 179] width 141 height 8
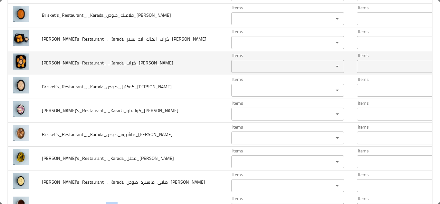
scroll to position [1653, 0]
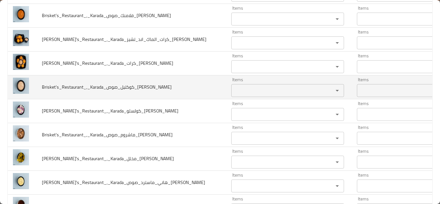
click at [161, 89] on td "Brisket's_Restaurant_,_Karada_كوكتيل_صوص_Hussein" at bounding box center [132, 87] width 190 height 24
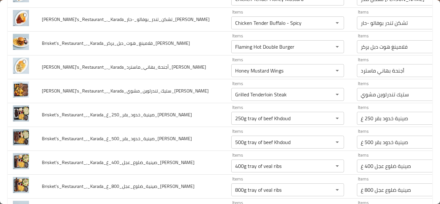
scroll to position [0, 0]
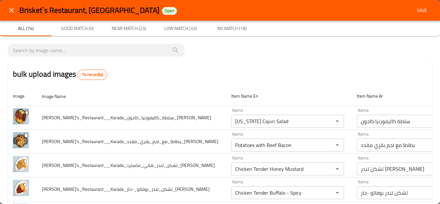
click at [420, 9] on span "Save" at bounding box center [422, 10] width 15 height 8
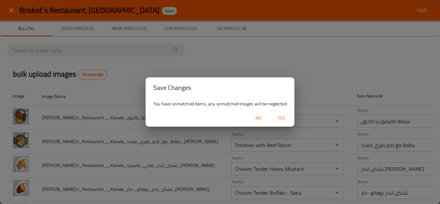
click at [283, 114] on span "Yes" at bounding box center [281, 118] width 15 height 8
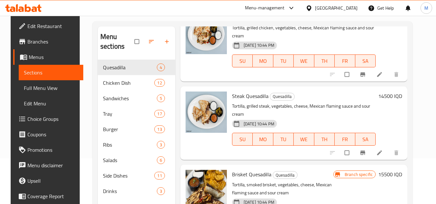
scroll to position [90, 0]
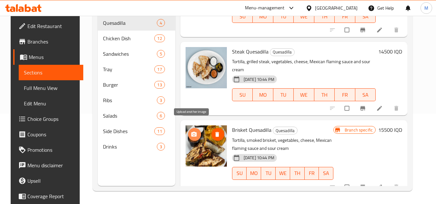
click at [191, 131] on icon "upload picture" at bounding box center [194, 134] width 6 height 6
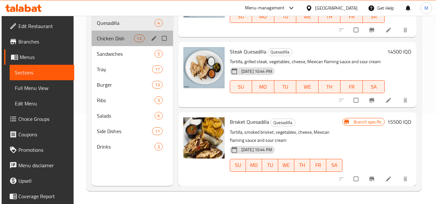
click at [122, 43] on div "Chicken Dish 12" at bounding box center [132, 38] width 81 height 15
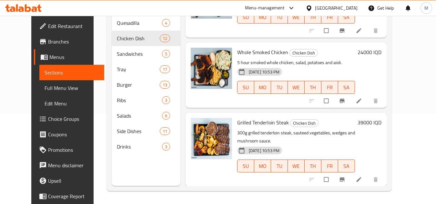
scroll to position [675, 0]
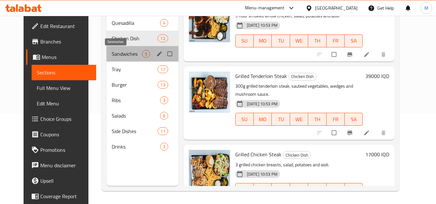
click at [112, 53] on span "Sandwiches" at bounding box center [127, 54] width 30 height 8
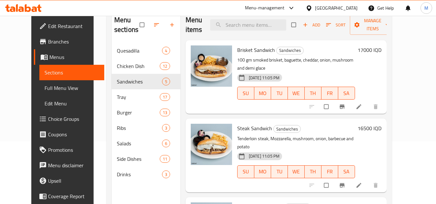
scroll to position [90, 0]
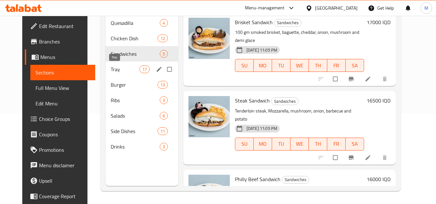
click at [111, 66] on span "Tray" at bounding box center [125, 69] width 28 height 8
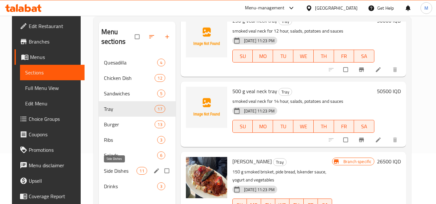
scroll to position [90, 0]
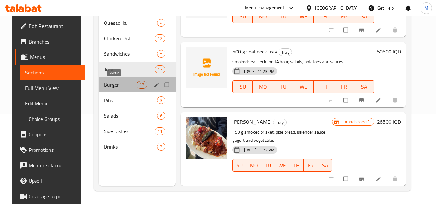
click at [105, 86] on span "Burger" at bounding box center [120, 85] width 33 height 8
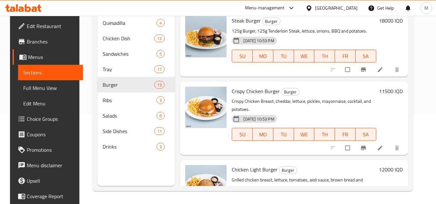
scroll to position [794, 0]
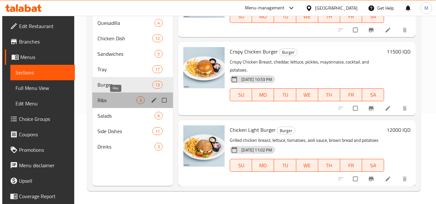
click at [97, 99] on span "Ribs" at bounding box center [116, 100] width 39 height 8
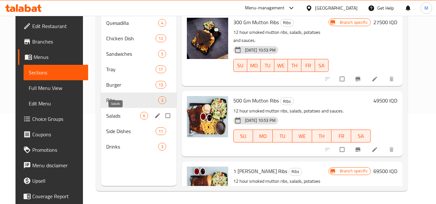
click at [111, 116] on span "Salads" at bounding box center [123, 116] width 34 height 8
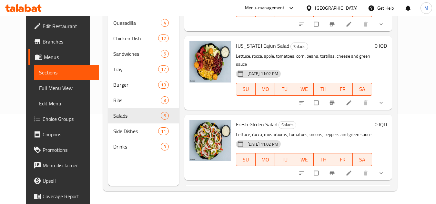
scroll to position [252, 0]
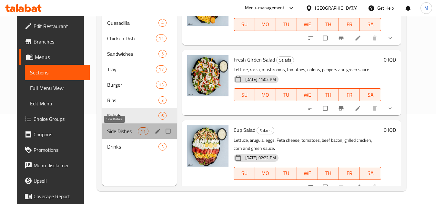
click at [112, 131] on span "Side Dishes" at bounding box center [122, 131] width 31 height 8
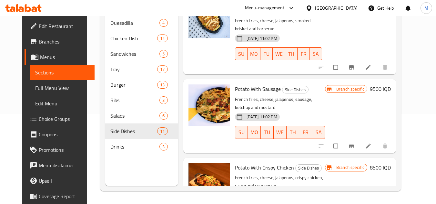
scroll to position [629, 0]
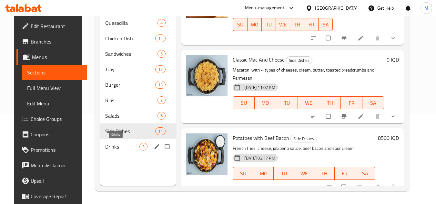
click at [111, 146] on span "Drinks" at bounding box center [122, 147] width 34 height 8
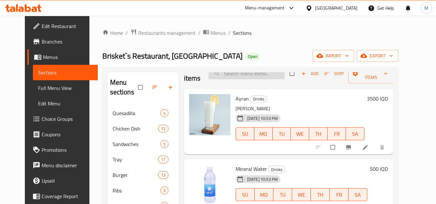
click at [250, 73] on input "search" at bounding box center [246, 73] width 76 height 11
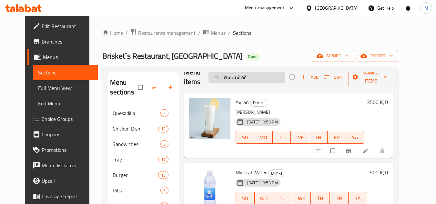
type input "ؤمشسسهؤ"
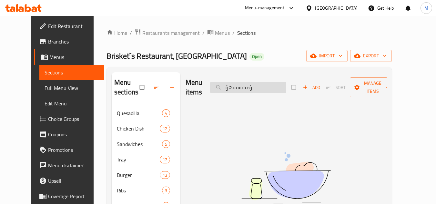
scroll to position [0, 0]
click at [250, 90] on input "ؤمشسسهؤ" at bounding box center [248, 87] width 76 height 11
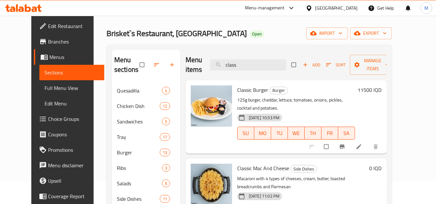
scroll to position [32, 0]
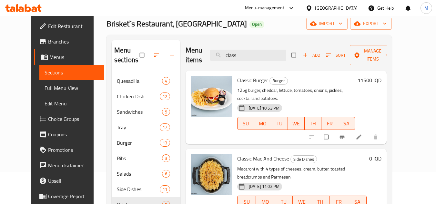
type input "class"
click at [242, 53] on input "class" at bounding box center [248, 55] width 76 height 11
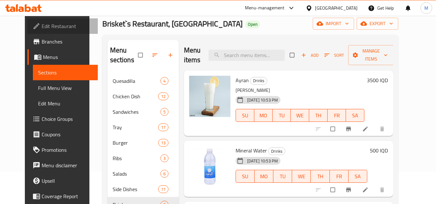
click at [44, 25] on span "Edit Restaurant" at bounding box center [67, 26] width 51 height 8
